Goal: Find contact information: Find contact information

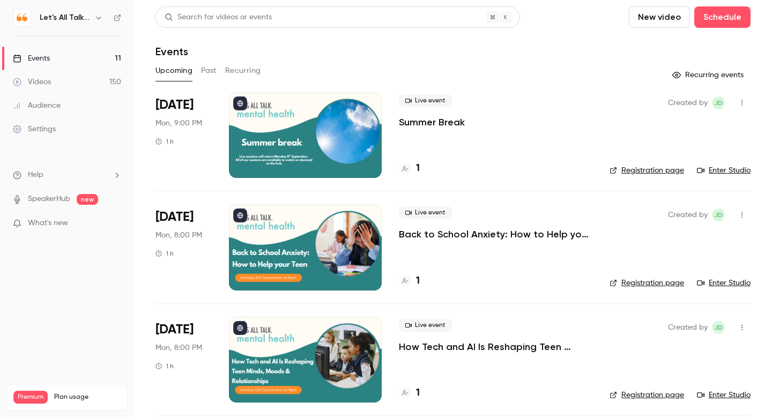
click at [46, 105] on div "Audience" at bounding box center [37, 105] width 48 height 11
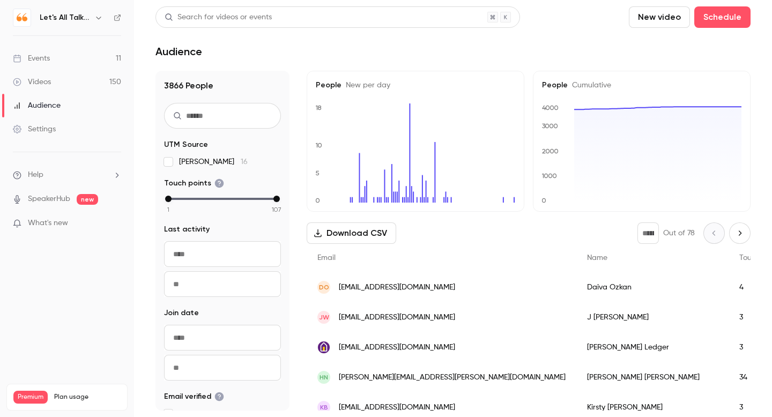
click at [398, 290] on span "[EMAIL_ADDRESS][DOMAIN_NAME]" at bounding box center [397, 287] width 116 height 11
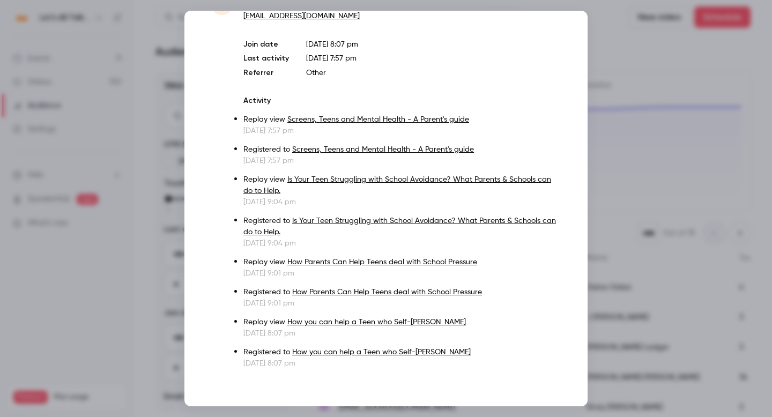
scroll to position [48, 0]
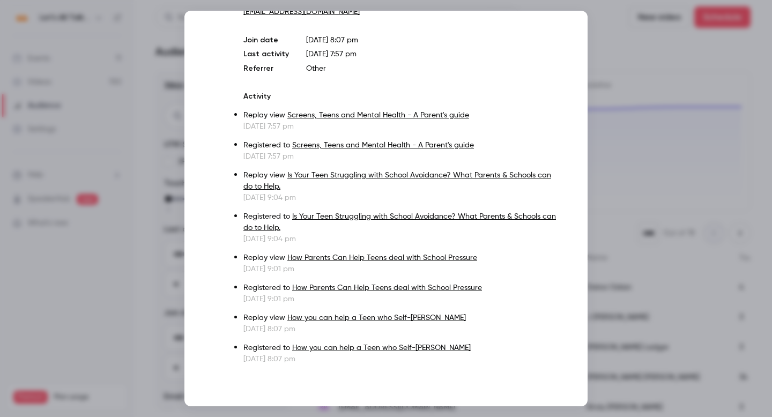
click at [663, 192] on div at bounding box center [386, 208] width 772 height 417
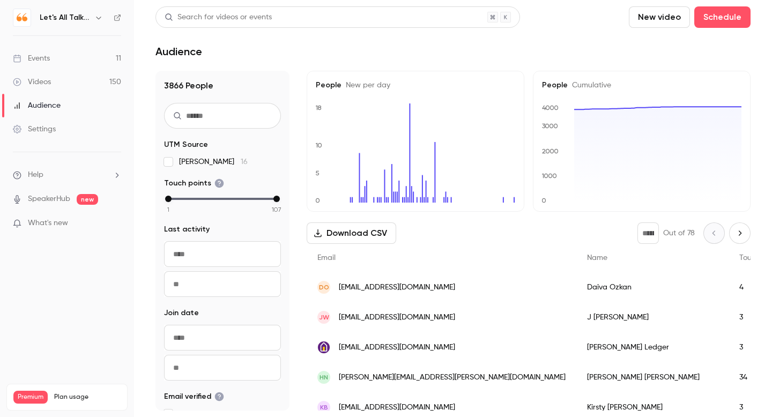
click at [382, 290] on span "[EMAIL_ADDRESS][DOMAIN_NAME]" at bounding box center [397, 287] width 116 height 11
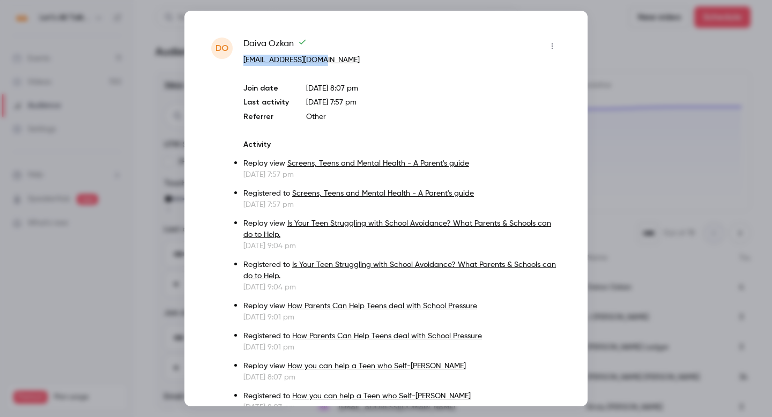
drag, startPoint x: 343, startPoint y: 56, endPoint x: 241, endPoint y: 61, distance: 103.0
click at [241, 61] on div "DO [PERSON_NAME] [EMAIL_ADDRESS][DOMAIN_NAME] Join date [DATE] 8:07 pm Last act…" at bounding box center [385, 225] width 349 height 375
copy link "[EMAIL_ADDRESS][DOMAIN_NAME]"
